Goal: Navigation & Orientation: Find specific page/section

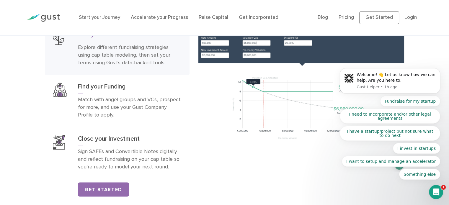
scroll to position [916, 0]
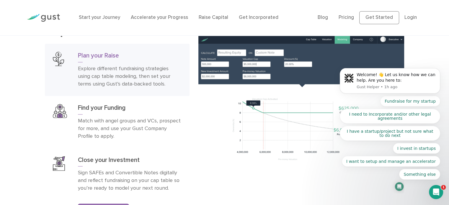
drag, startPoint x: 450, startPoint y: 72, endPoint x: 110, endPoint y: 97, distance: 340.8
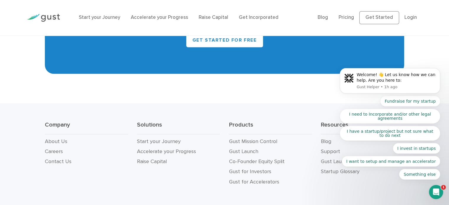
scroll to position [2746, 0]
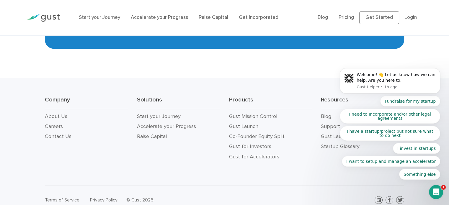
click at [136, 196] on div "© Gust 2025" at bounding box center [173, 200] width 94 height 8
click at [137, 196] on div "© Gust 2025" at bounding box center [173, 200] width 94 height 8
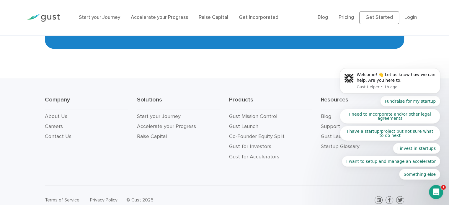
click at [137, 196] on div "© Gust 2025" at bounding box center [173, 200] width 94 height 8
copy div "Gust"
click at [103, 21] on li "Start your Journey" at bounding box center [99, 18] width 41 height 8
click at [152, 19] on link "Accelerate your Progress" at bounding box center [159, 17] width 57 height 6
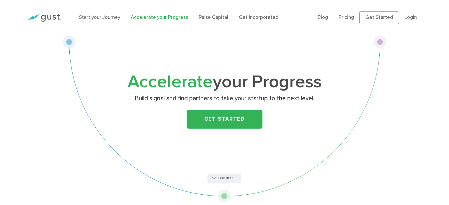
click at [211, 15] on link "Raise Capital" at bounding box center [214, 17] width 30 height 6
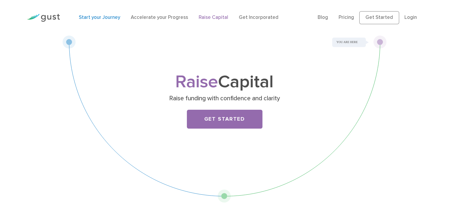
click at [101, 19] on link "Start your Journey" at bounding box center [99, 17] width 41 height 6
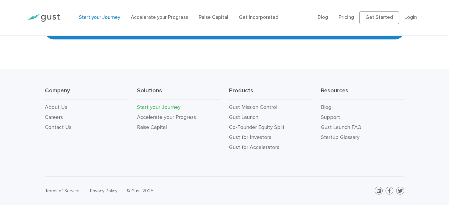
scroll to position [1164, 0]
click at [59, 107] on link "About Us" at bounding box center [56, 107] width 22 height 6
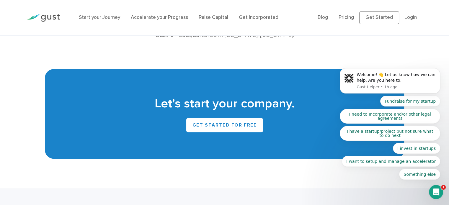
scroll to position [520, 0]
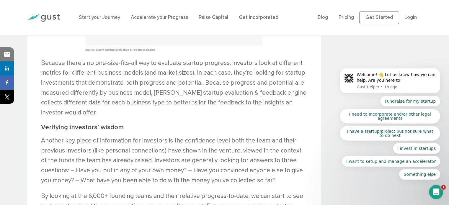
scroll to position [805, 0]
